Goal: Communication & Community: Ask a question

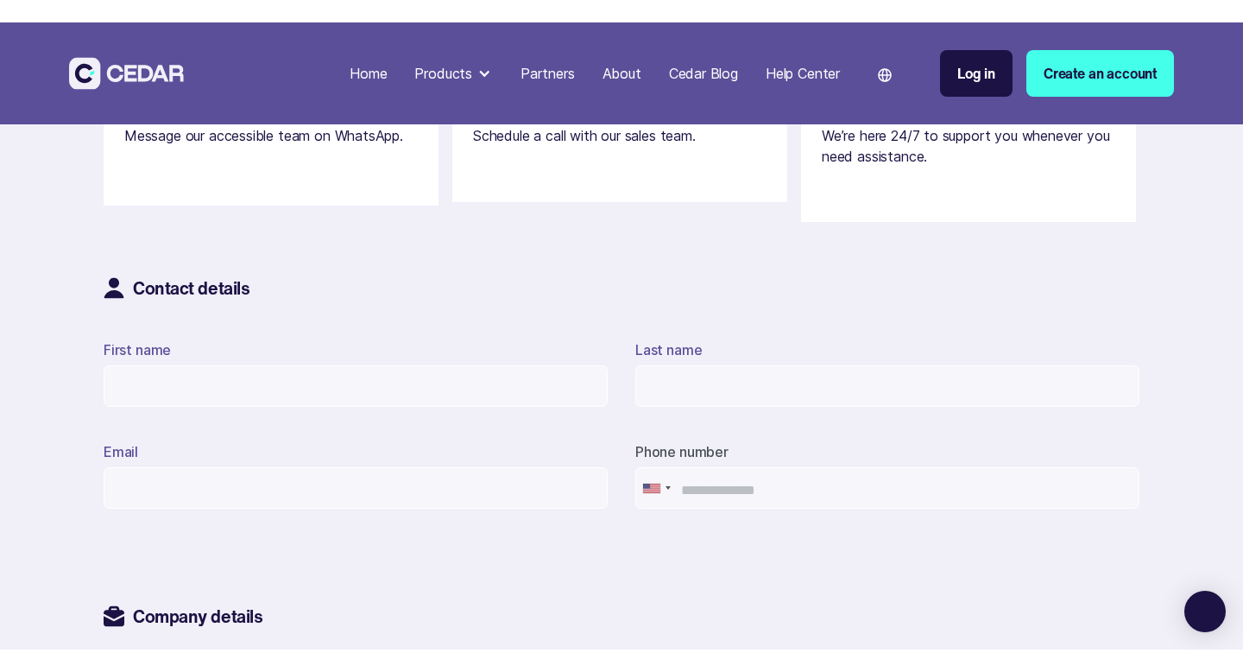
scroll to position [574, 0]
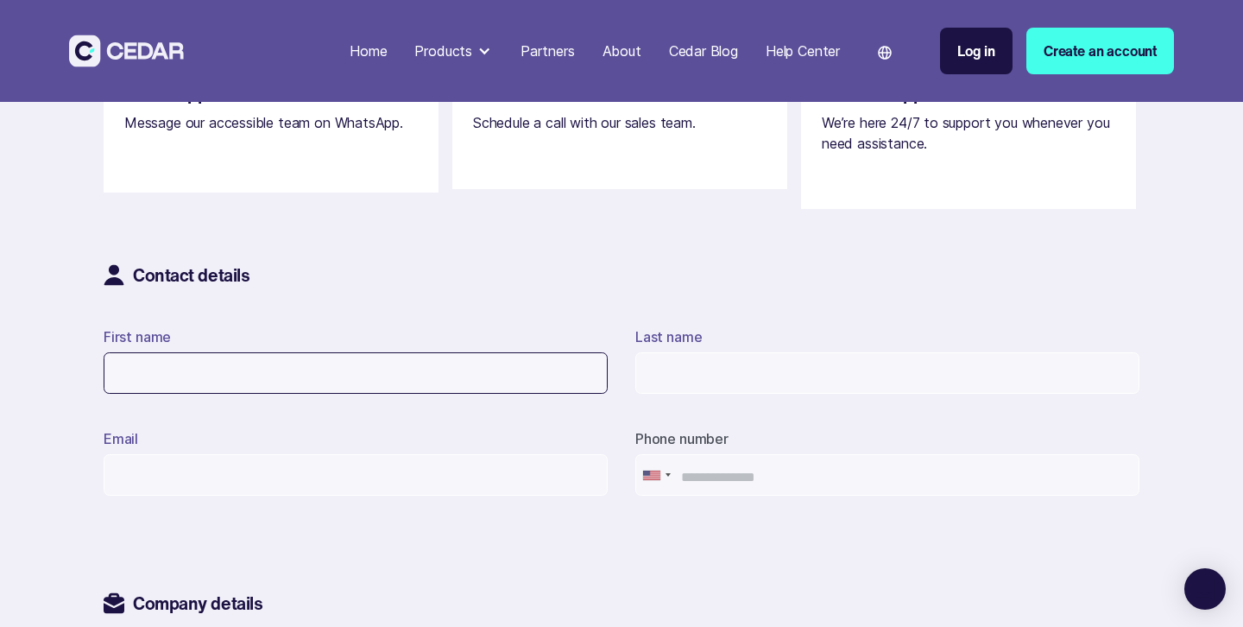
click at [466, 357] on input "First name" at bounding box center [356, 372] width 504 height 41
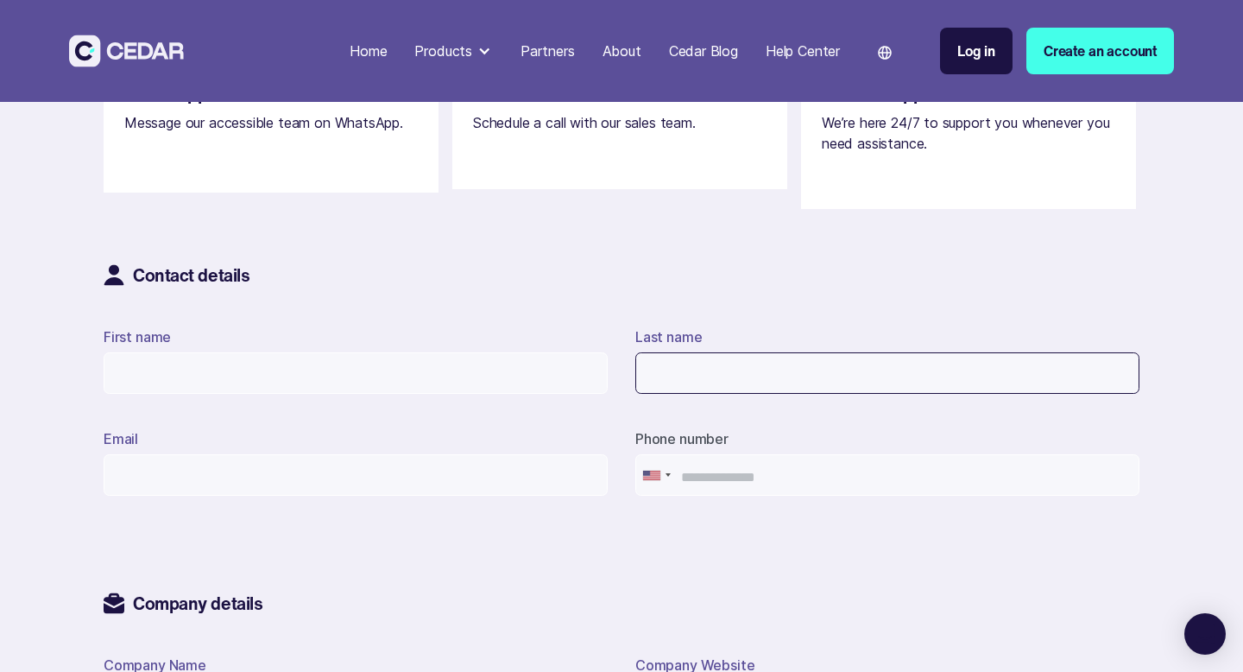
click at [656, 375] on input "Last name" at bounding box center [887, 372] width 504 height 41
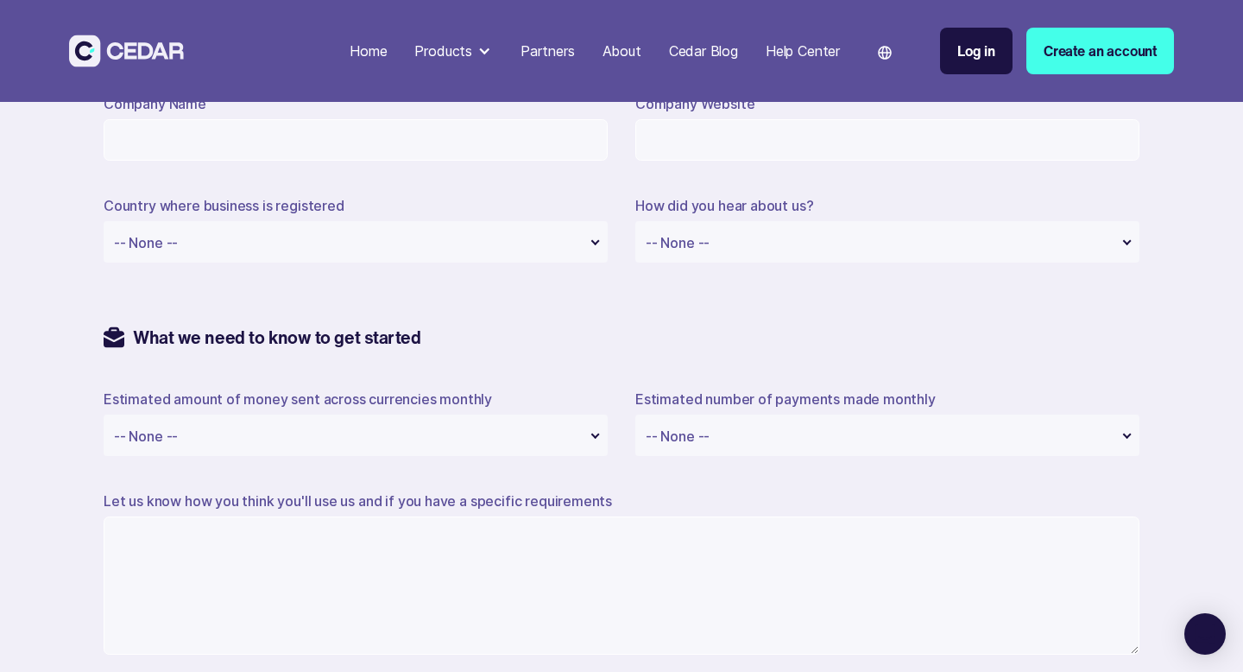
scroll to position [1140, 0]
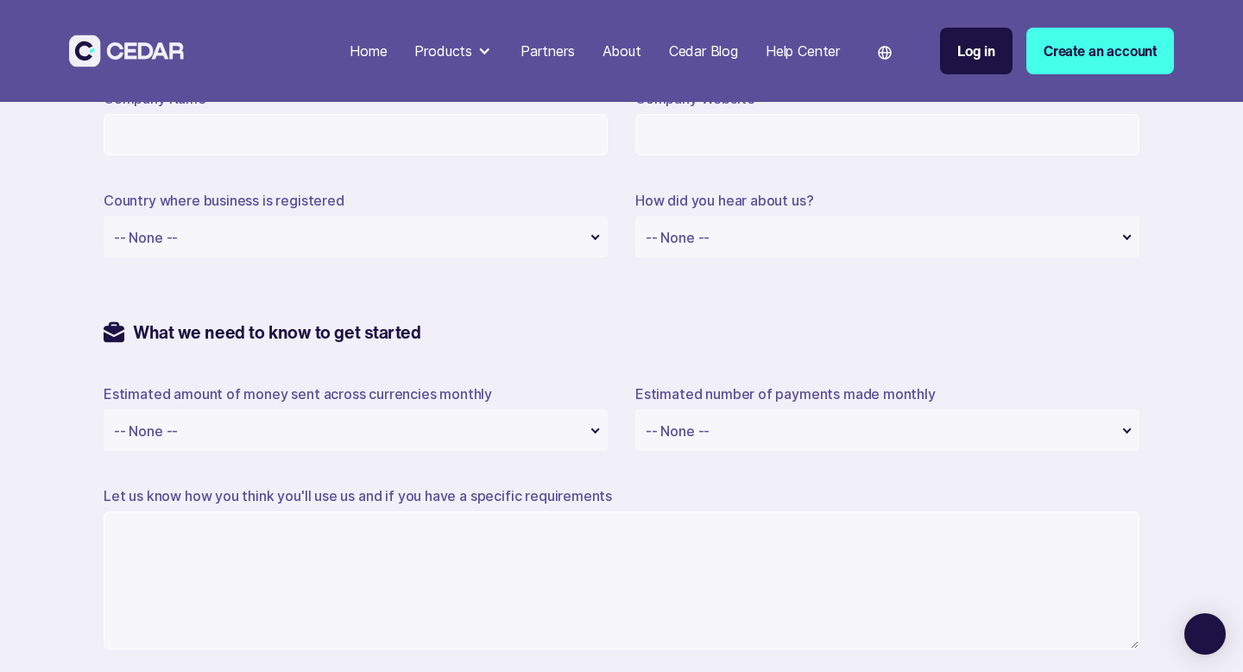
click at [517, 237] on div "-- None -- -- None -- Afghanistan Akrotiri Albania Algeria American Samoa Andor…" at bounding box center [356, 236] width 504 height 41
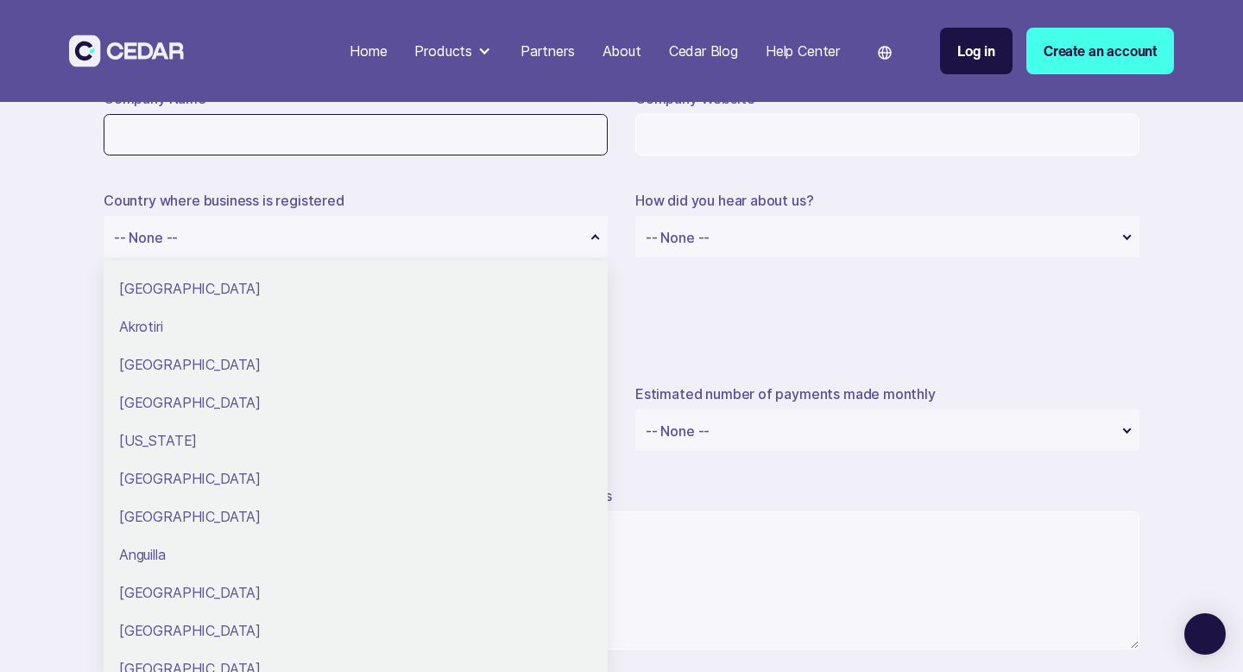
click at [533, 146] on input "Company Name" at bounding box center [356, 134] width 504 height 41
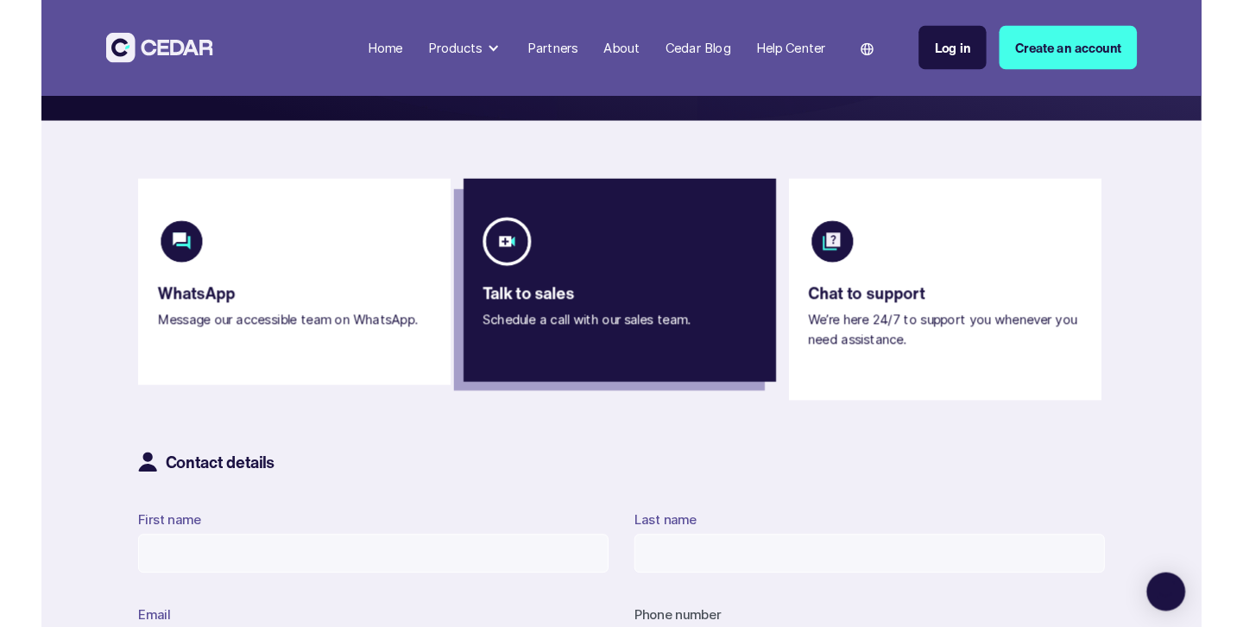
scroll to position [359, 0]
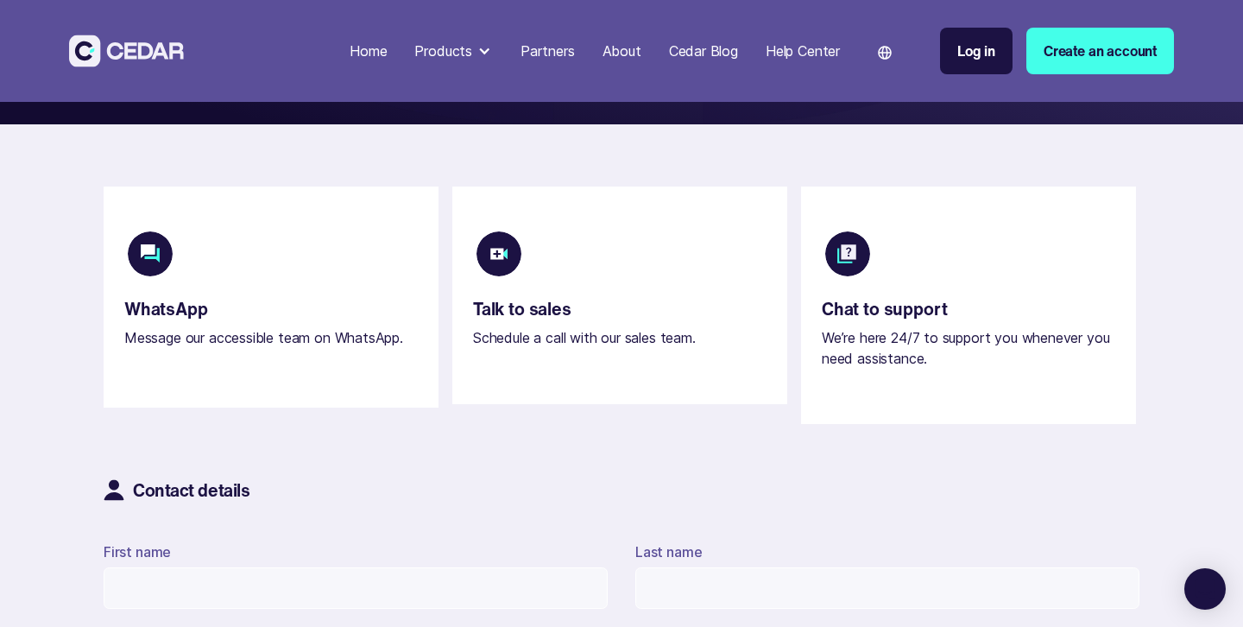
click at [369, 50] on div "Home" at bounding box center [368, 51] width 37 height 21
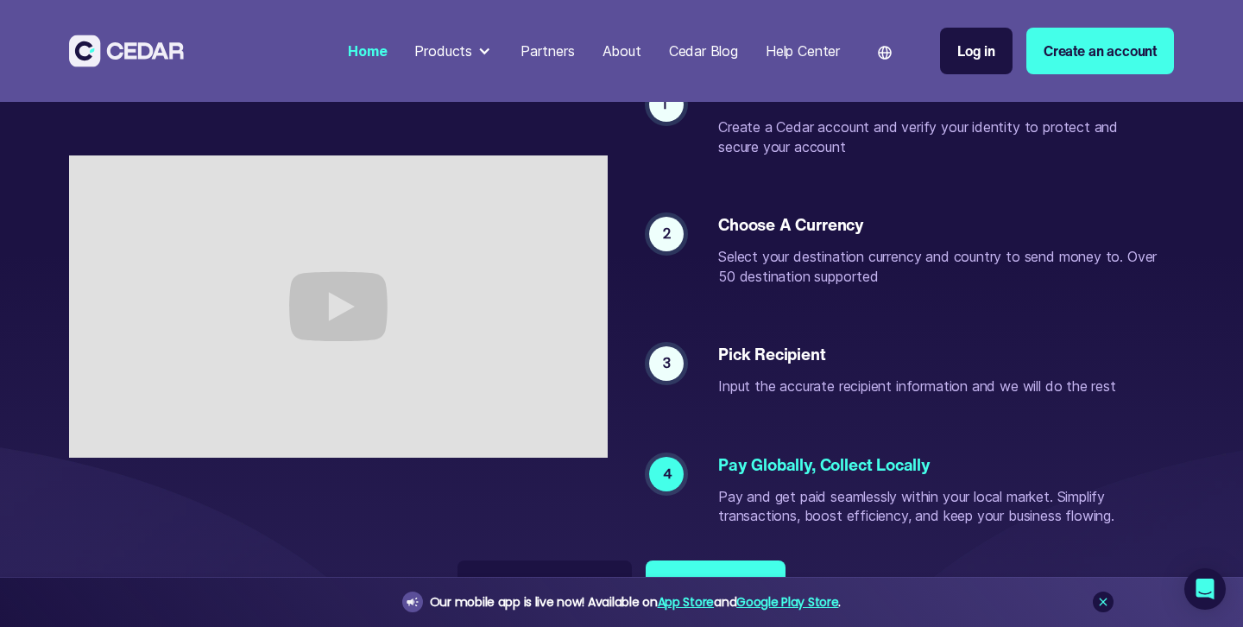
scroll to position [3290, 0]
